Goal: Find specific page/section: Find specific page/section

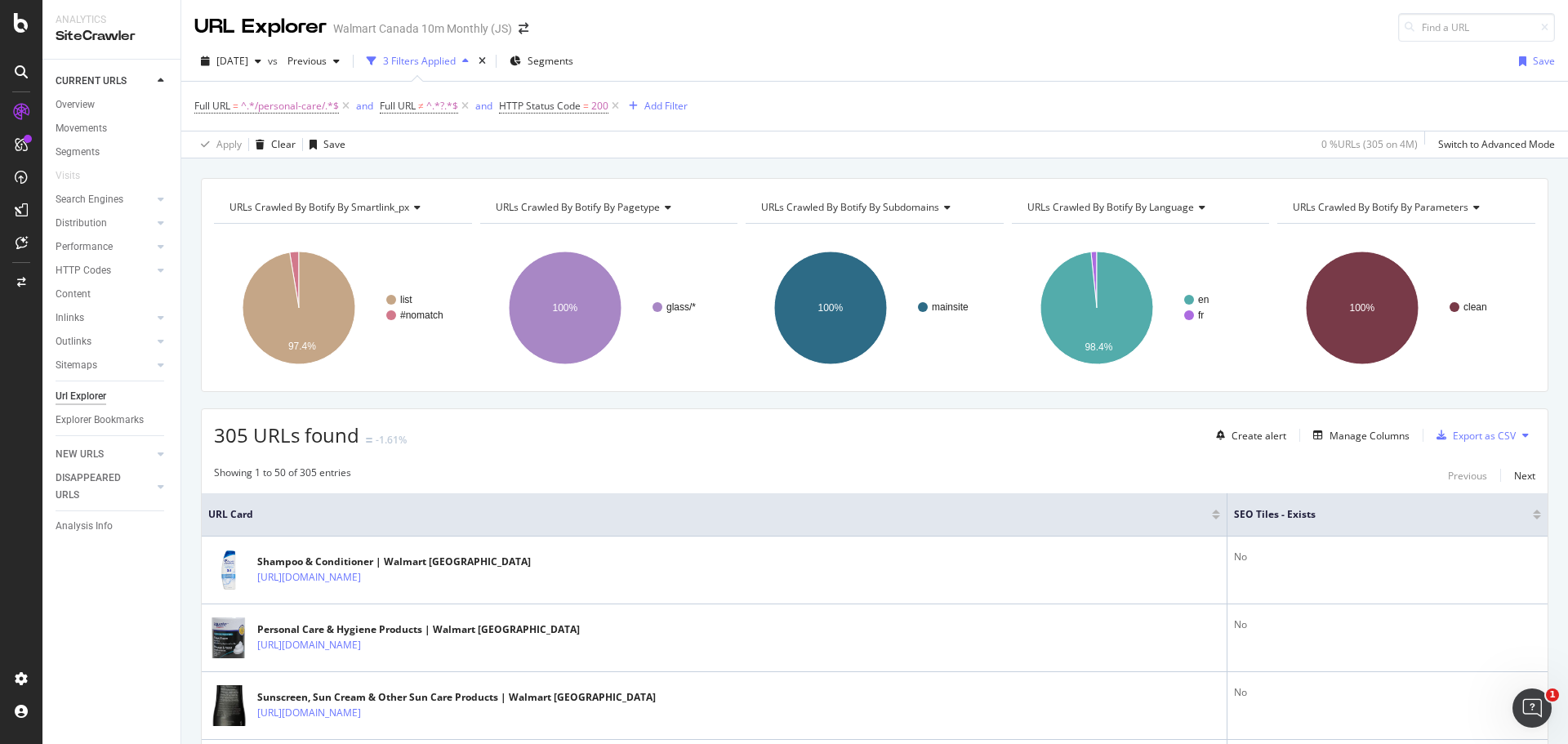
drag, startPoint x: 1223, startPoint y: 514, endPoint x: 1115, endPoint y: 506, distance: 108.3
click at [1098, 506] on th "URL Card" at bounding box center [714, 515] width 1025 height 43
drag, startPoint x: 1216, startPoint y: 519, endPoint x: 1159, endPoint y: 516, distance: 57.1
click at [1159, 516] on th "URL Card" at bounding box center [714, 515] width 1025 height 43
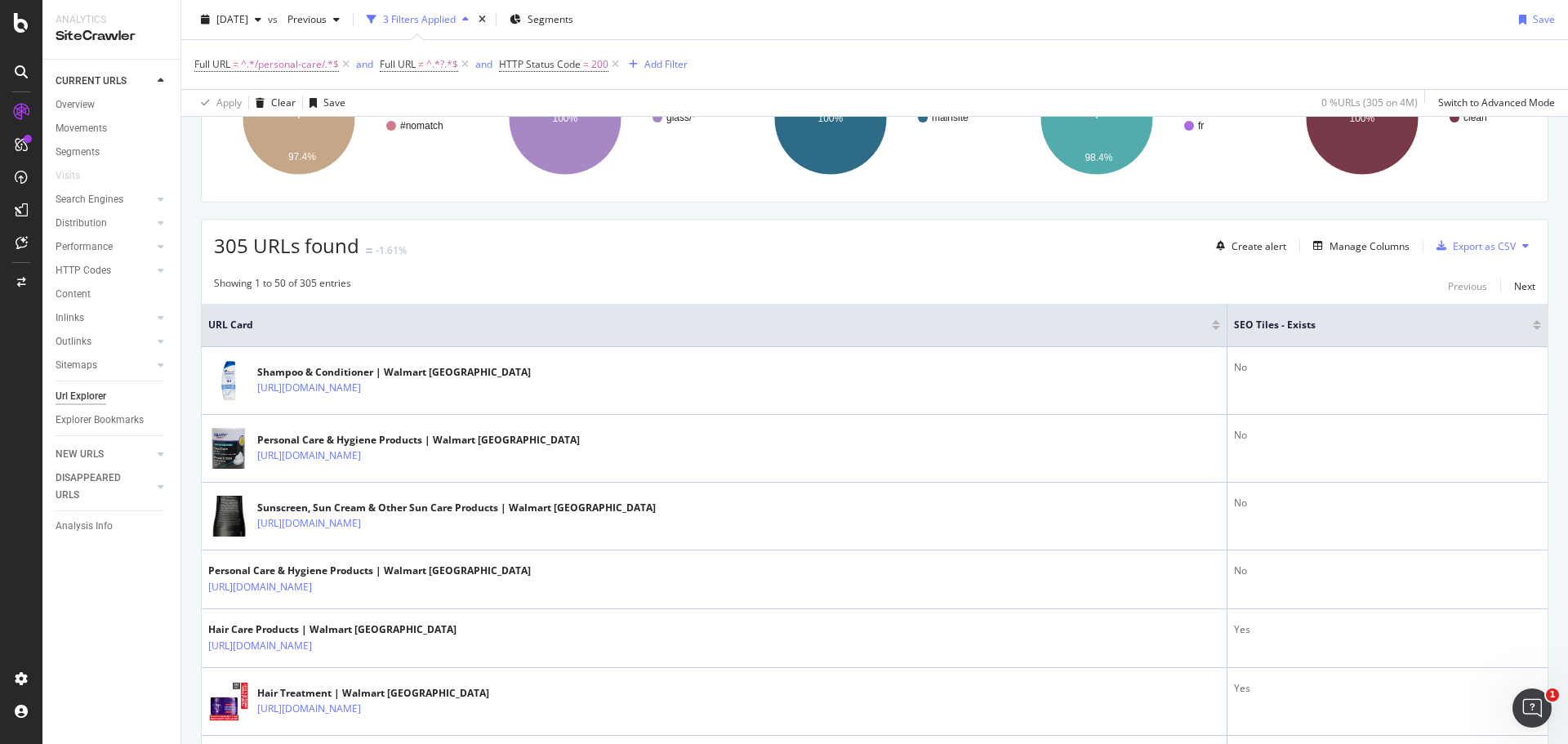
scroll to position [163, 0]
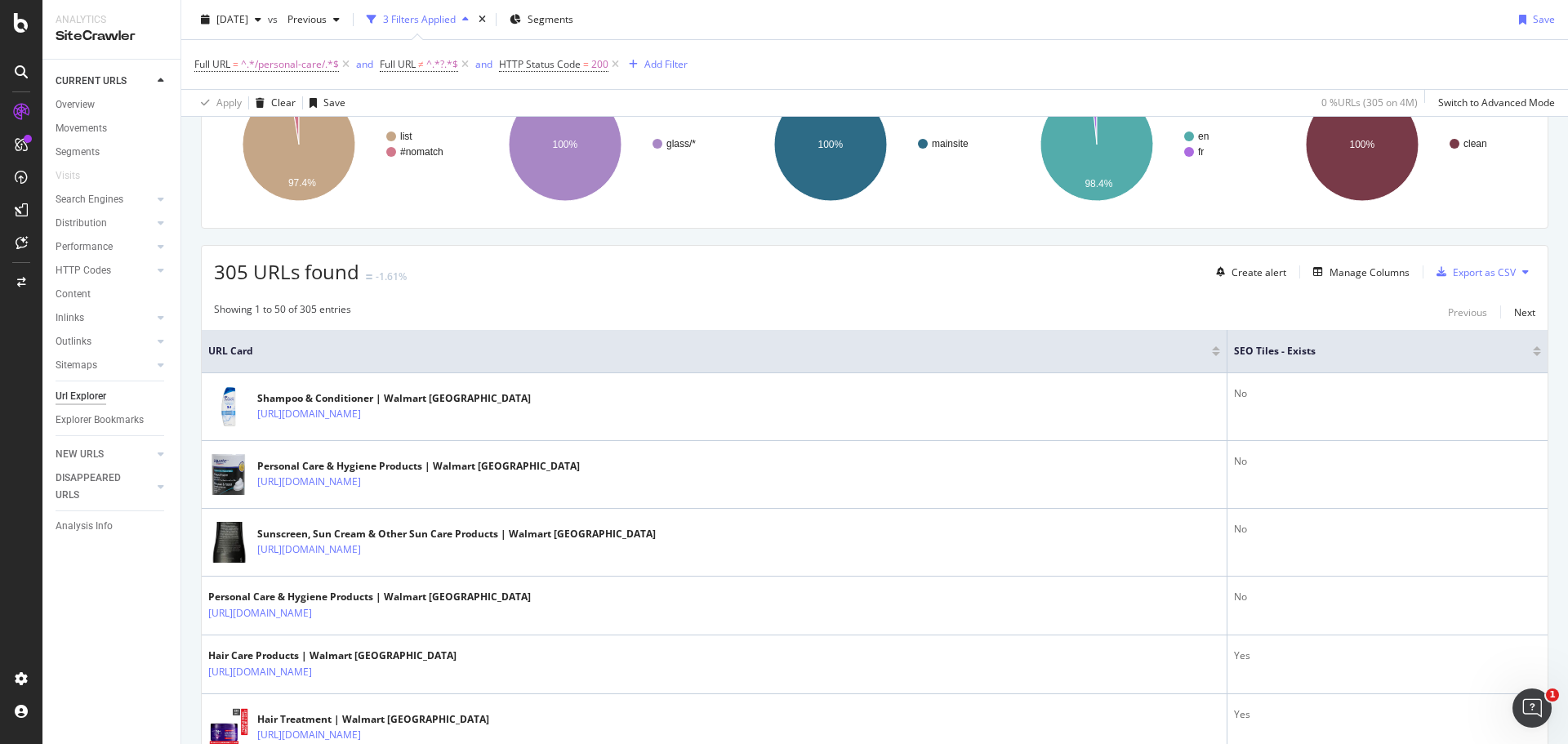
click at [307, 275] on span "305 URLs found" at bounding box center [287, 271] width 146 height 27
click at [318, 278] on span "305 URLs found" at bounding box center [287, 271] width 146 height 27
click at [285, 273] on span "305 URLs found" at bounding box center [287, 271] width 146 height 27
drag, startPoint x: 230, startPoint y: 269, endPoint x: 220, endPoint y: 264, distance: 11.2
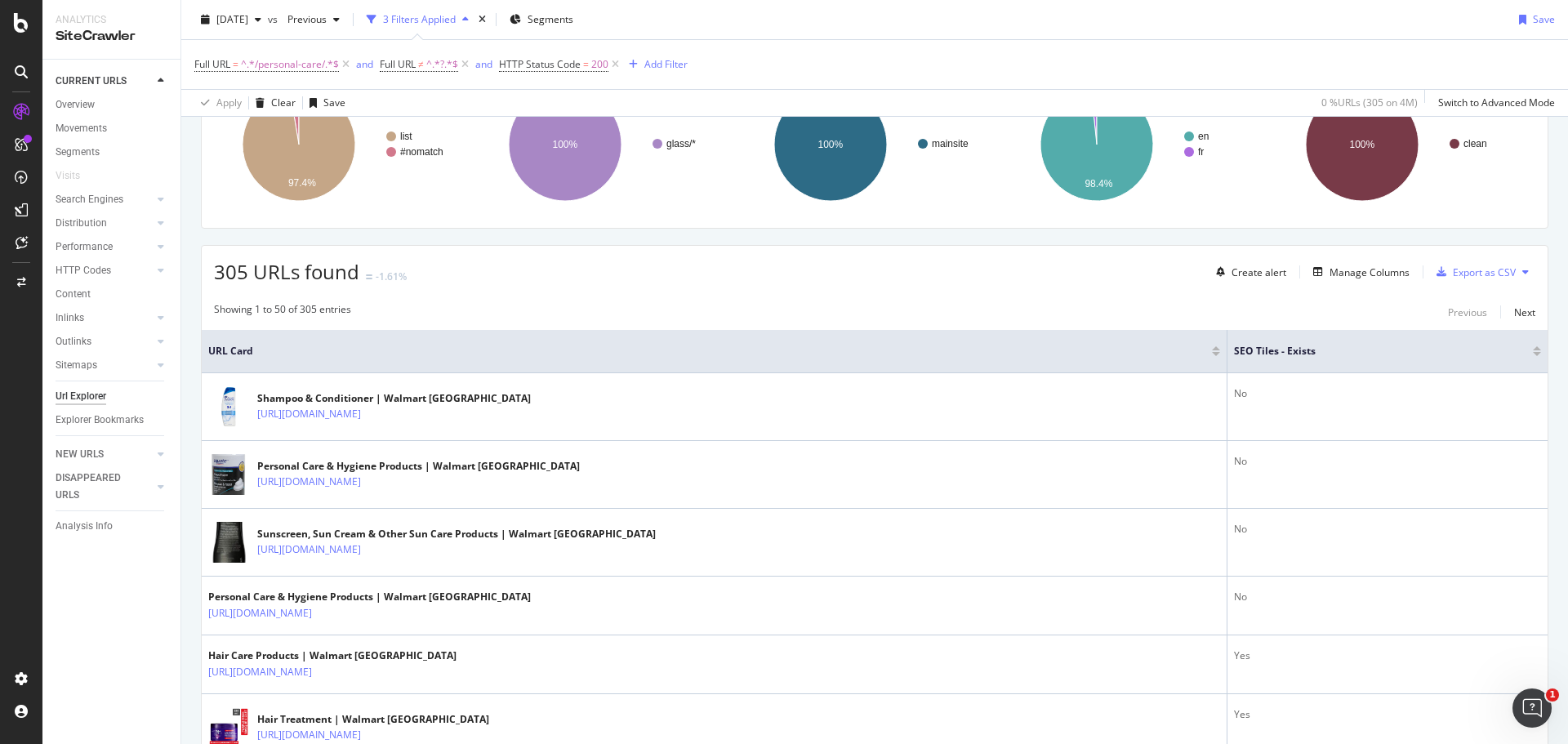
click at [224, 268] on span "305 URLs found" at bounding box center [287, 271] width 146 height 27
click at [236, 271] on span "305 URLs found" at bounding box center [287, 271] width 146 height 27
click at [317, 283] on span "305 URLs found" at bounding box center [287, 271] width 146 height 27
click at [317, 281] on span "305 URLs found" at bounding box center [287, 271] width 146 height 27
